Goal: Check status

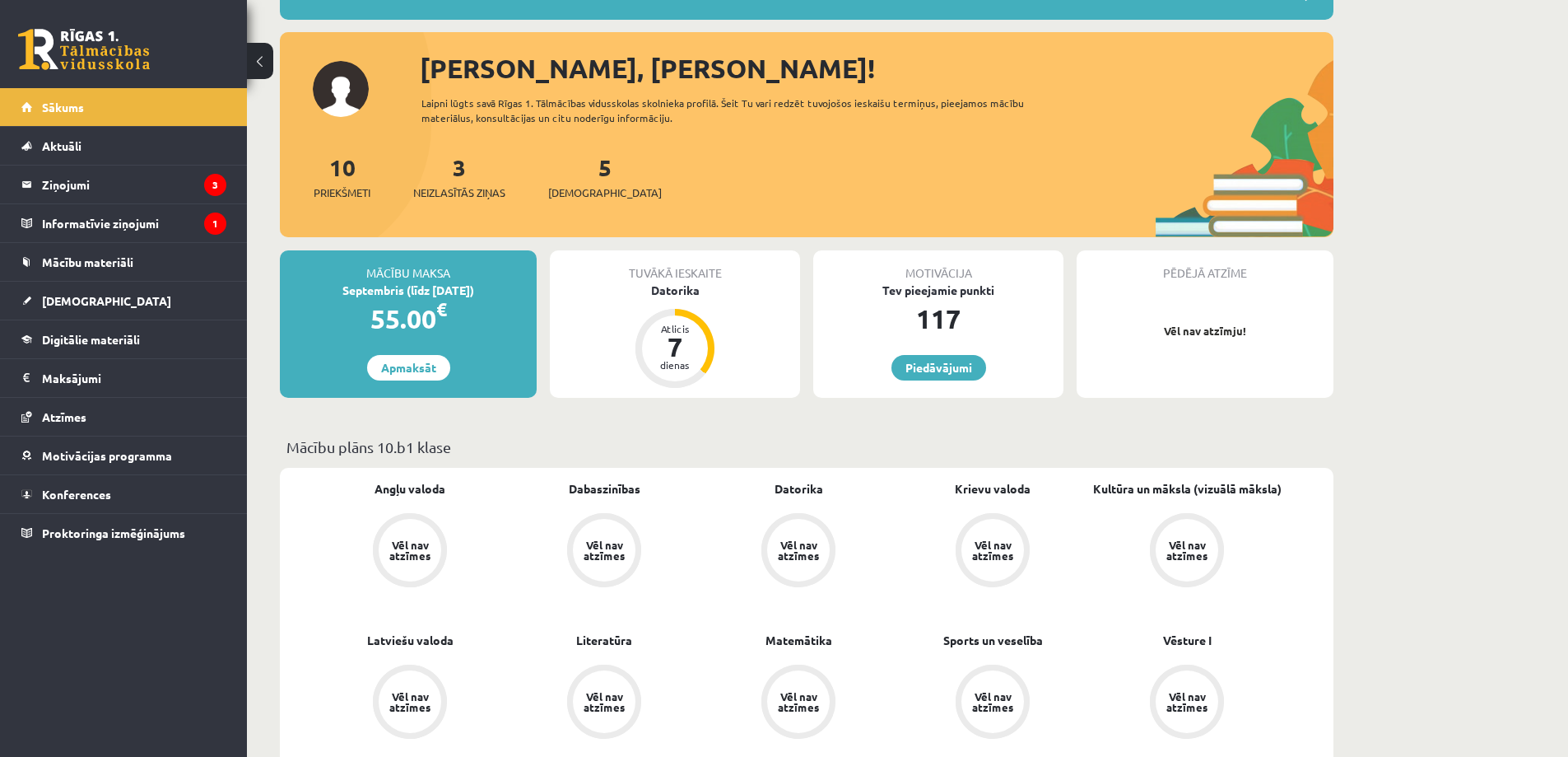
scroll to position [165, 0]
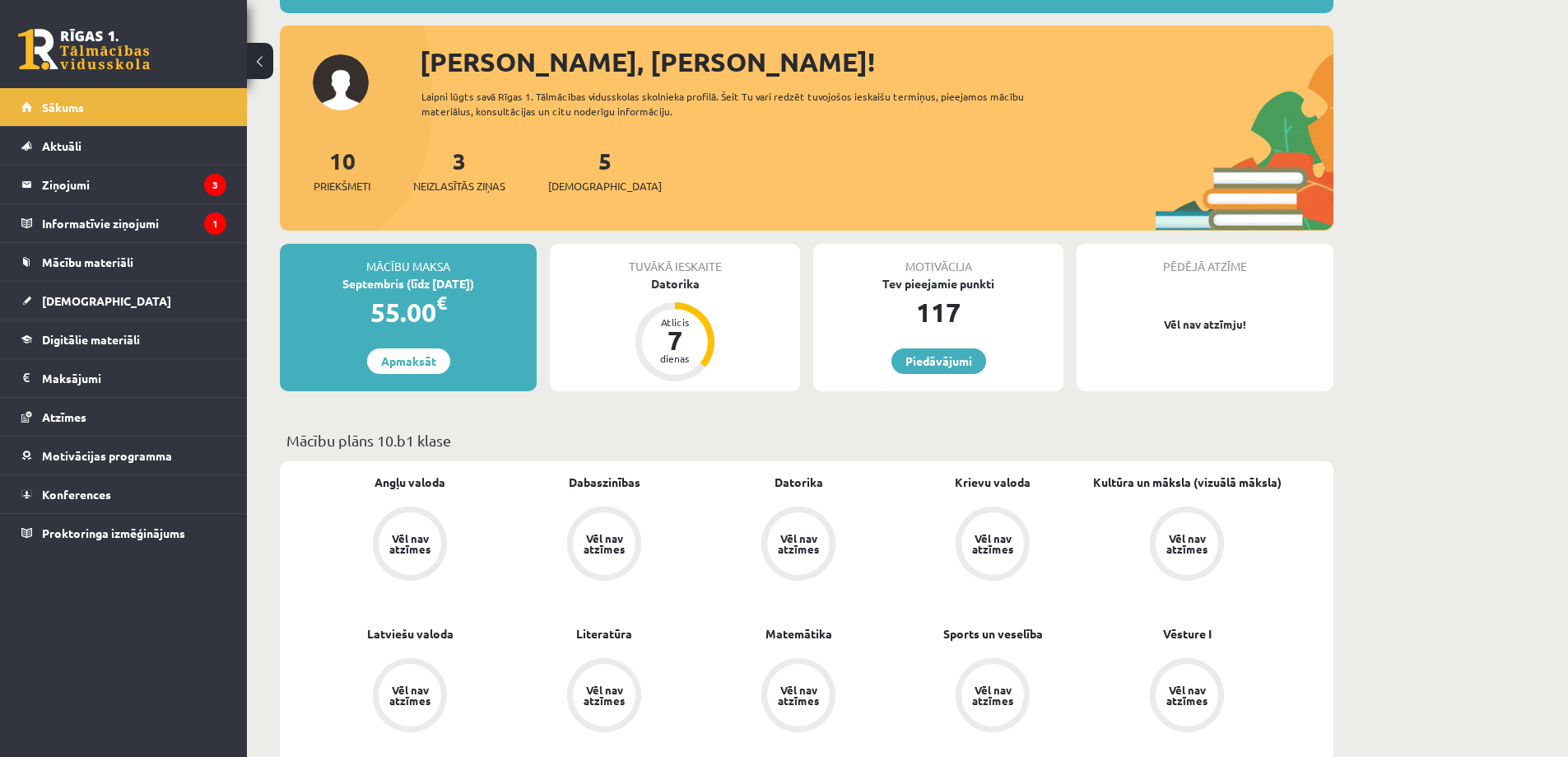
click at [1178, 323] on p "Vēl nav atzīmju!" at bounding box center [1205, 324] width 241 height 16
click at [80, 420] on span "Atzīmes" at bounding box center [64, 417] width 45 height 15
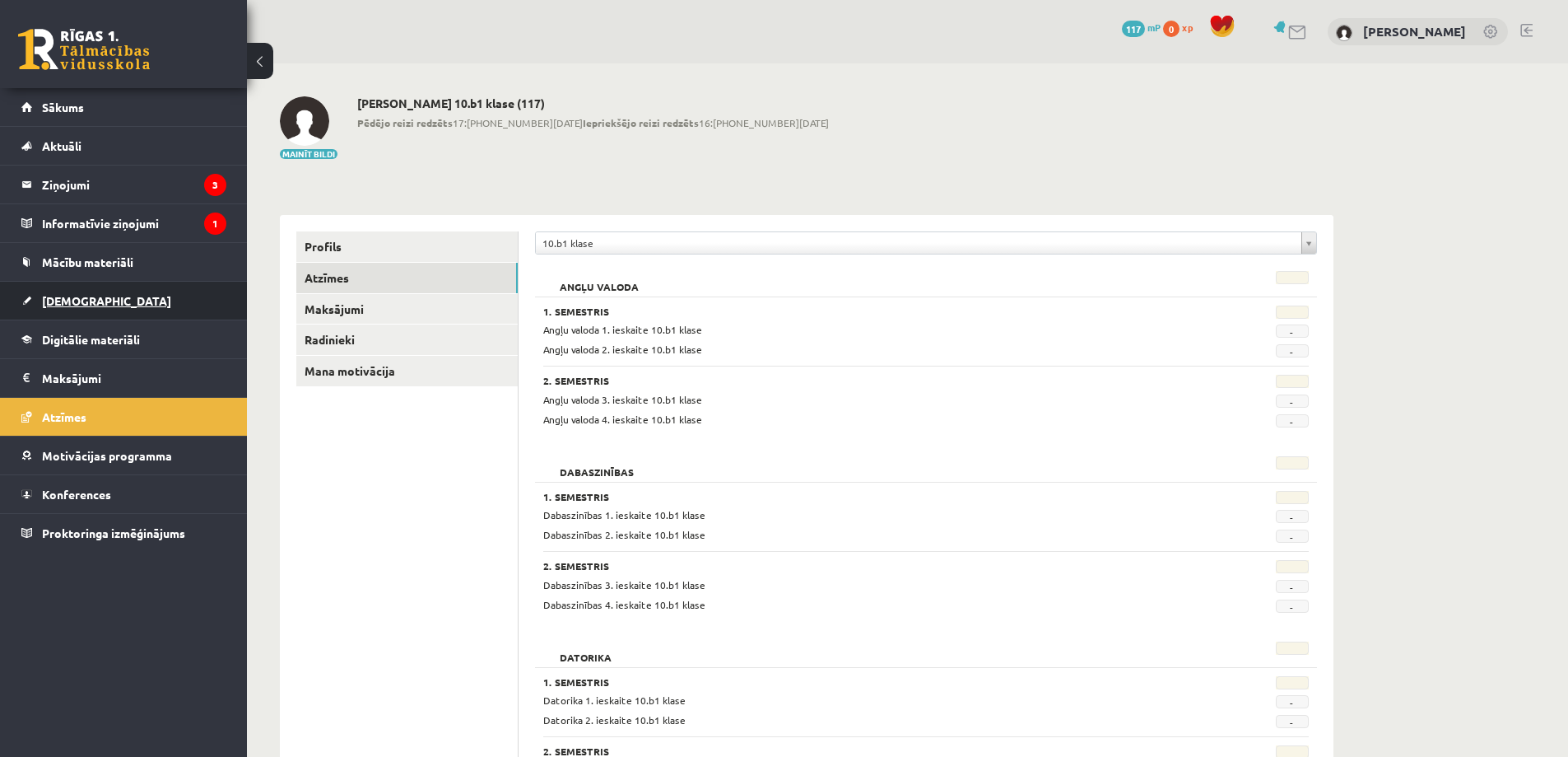
click at [102, 308] on link "[DEMOGRAPHIC_DATA]" at bounding box center [123, 300] width 205 height 38
